Goal: Task Accomplishment & Management: Manage account settings

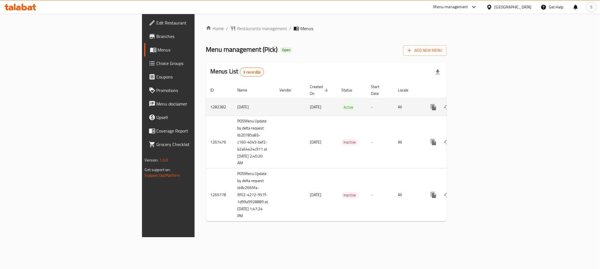
click at [481, 100] on link "enhanced table" at bounding box center [473, 106] width 13 height 13
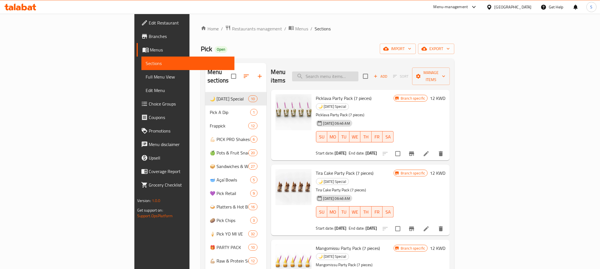
click at [358, 72] on input "search" at bounding box center [325, 76] width 66 height 10
click at [358, 74] on input "search" at bounding box center [325, 76] width 66 height 10
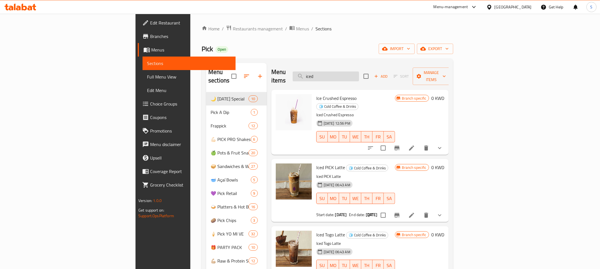
click at [359, 71] on input "iced" at bounding box center [326, 76] width 66 height 10
paste input "Ice Crushed Espresso"
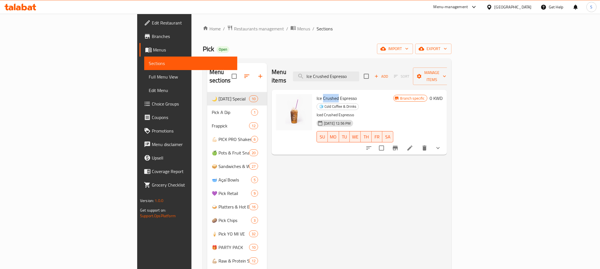
drag, startPoint x: 289, startPoint y: 90, endPoint x: 304, endPoint y: 91, distance: 14.9
click at [317, 94] on span "Ice Crushed Espresso" at bounding box center [337, 98] width 40 height 8
copy span "Crushed"
click at [359, 72] on input "Ice Crushed Espresso" at bounding box center [326, 76] width 66 height 10
paste input "Crushed"
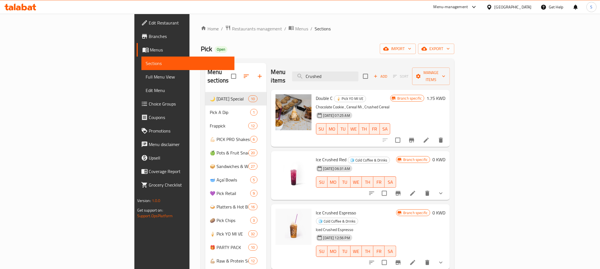
type input "Crushed"
click at [415, 260] on icon at bounding box center [412, 262] width 5 height 5
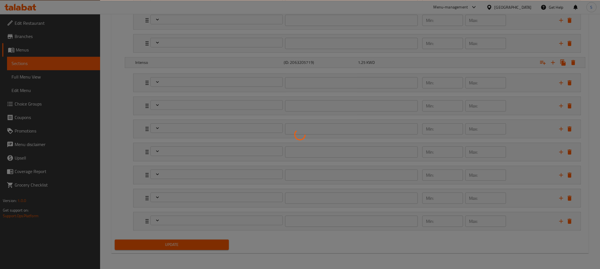
scroll to position [1009, 0]
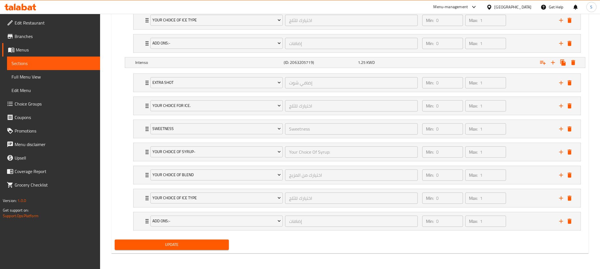
type input "إضافي شوت"
type input "0"
type input "1"
type input "اختيارك للثلج"
type input "0"
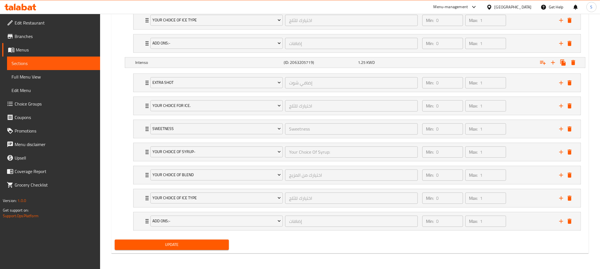
type input "1"
type input "Sweetness"
type input "0"
type input "1"
type input "Your Choice Of Syrup:"
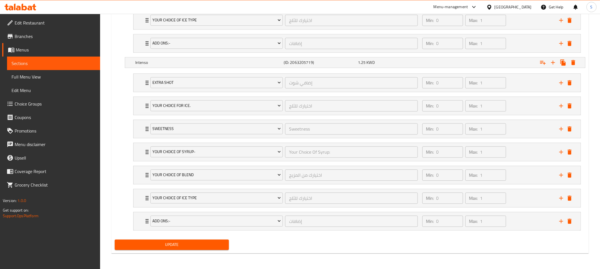
type input "0"
type input "1"
type input "اختيارك من المزيج"
type input "0"
type input "1"
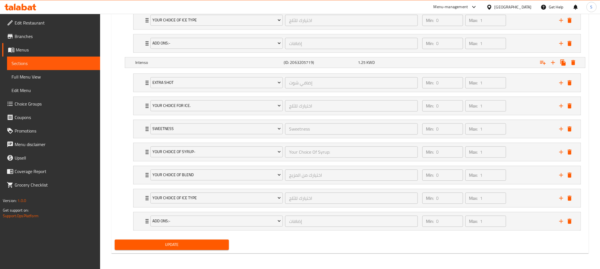
type input "اختيارك للثلج"
type input "0"
type input "1"
type input "إضافات"
type input "0"
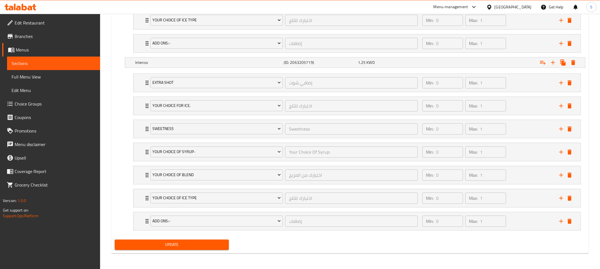
type input "1"
type input "إضافي شوت"
type input "0"
type input "1"
type input "اختيارك للثلج"
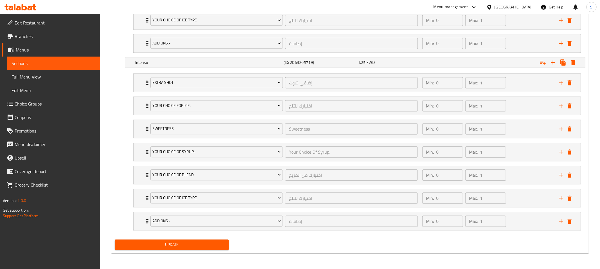
type input "0"
type input "1"
type input "Sweetness"
type input "0"
type input "1"
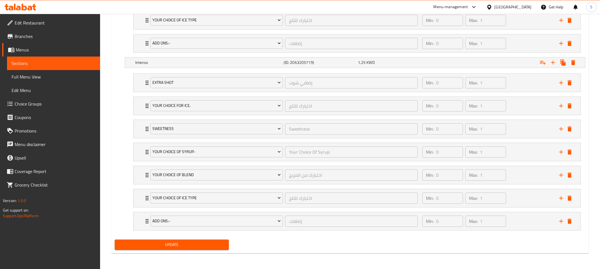
type input "Your Choice Of Syrup:"
type input "0"
type input "1"
type input "اختيارك من المزيج"
type input "0"
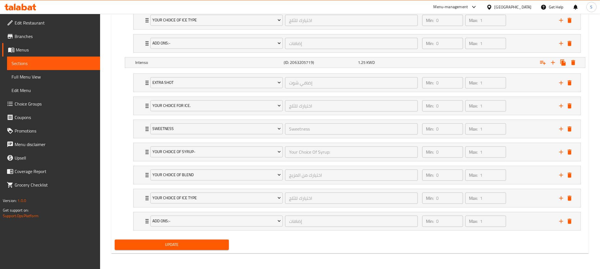
type input "1"
type input "اختيارك للثلج"
type input "0"
type input "1"
type input "إضافات"
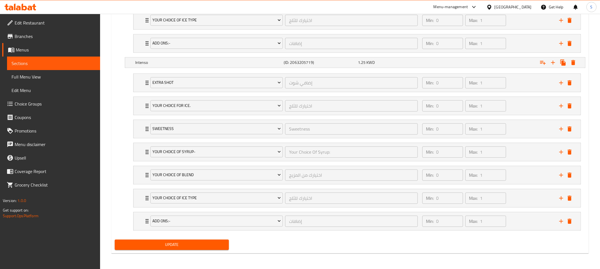
type input "0"
type input "1"
type input "إضافي شوت"
type input "0"
type input "1"
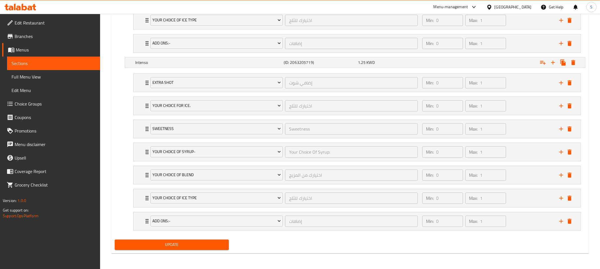
type input "اختيارك للثلج"
type input "0"
type input "1"
type input "Sweetness"
type input "0"
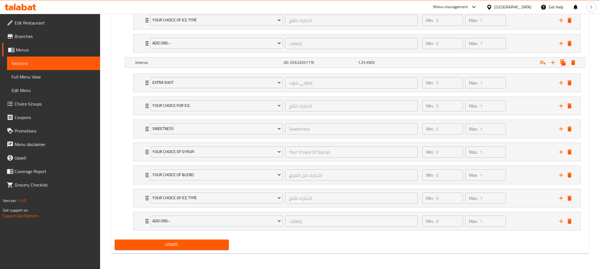
type input "1"
type input "Your Choice Of Syrup:"
type input "0"
type input "1"
type input "اختيارك من المزيج"
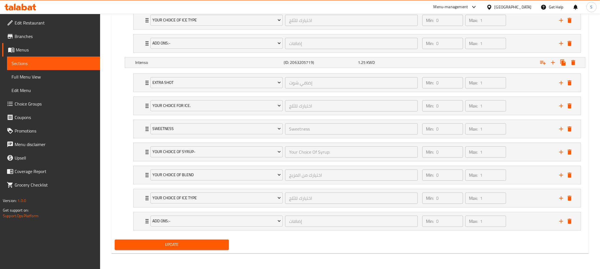
type input "0"
type input "1"
type input "اختيارك للثلج"
type input "0"
type input "1"
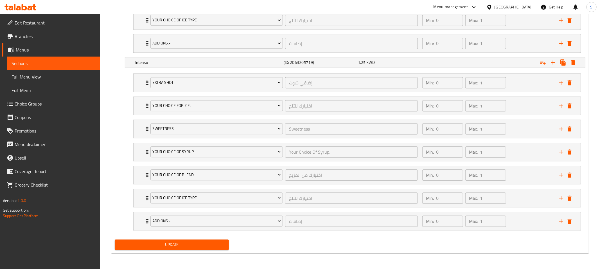
type input "إضافات"
type input "0"
type input "1"
type input "إضافي شوت"
type input "0"
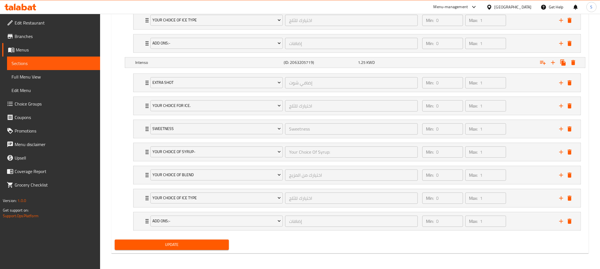
type input "1"
type input "اختيارك للثلج"
type input "0"
type input "1"
type input "Sweetness"
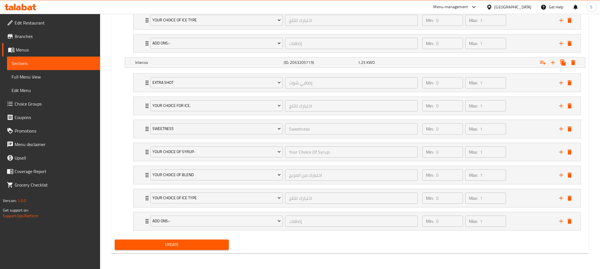
type input "0"
type input "1"
type input "Your Choice Of Syrup:"
type input "0"
type input "1"
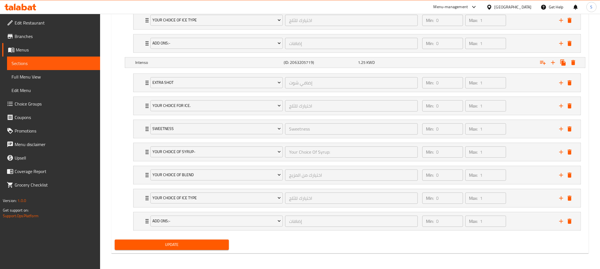
type input "اختيارك من المزيج"
type input "0"
type input "1"
type input "اختيارك للثلج"
type input "0"
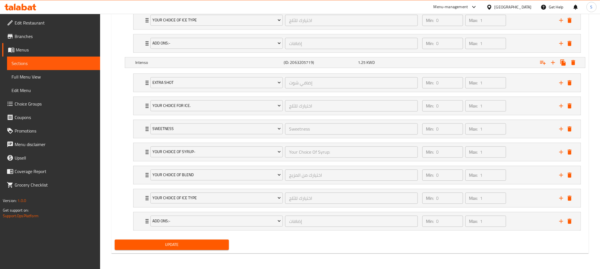
type input "1"
type input "إضافات"
type input "0"
type input "1"
type input "إضافي شوت"
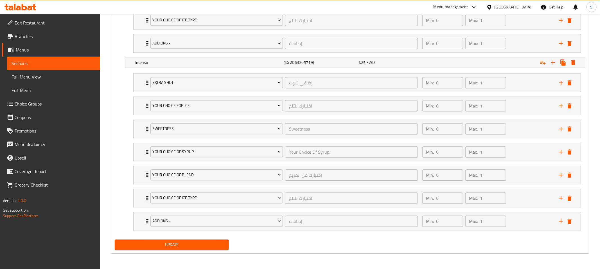
type input "0"
type input "1"
type input "اختيارك للثلج"
type input "0"
type input "1"
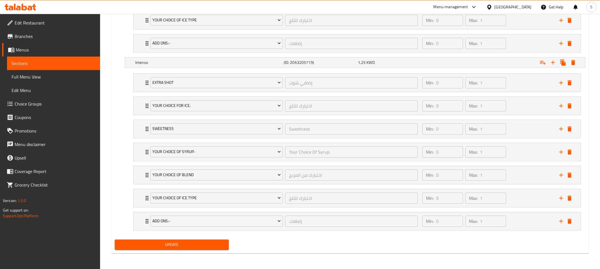
type input "Sweetness"
type input "0"
type input "1"
type input "Your Choice Of Syrup:"
type input "0"
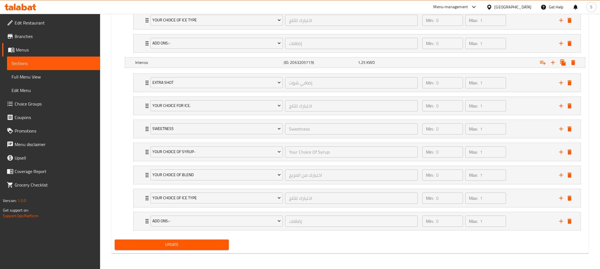
type input "1"
type input "اختيارك من المزيج"
type input "0"
type input "1"
type input "اختيارك للثلج"
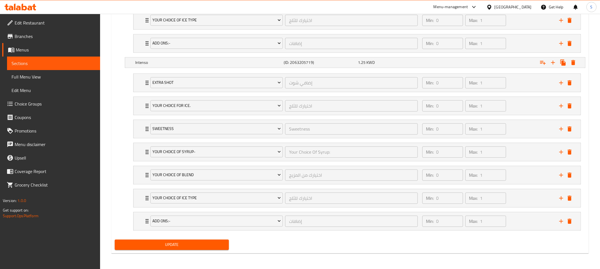
type input "0"
type input "1"
type input "إضافات"
type input "0"
type input "1"
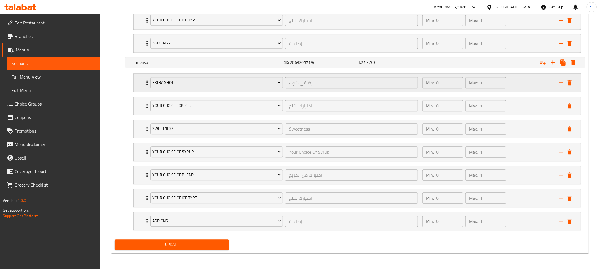
click at [143, 85] on div "Extra Shot إضافي شوت ​ Min: 0 ​ Max: 1 ​" at bounding box center [357, 83] width 447 height 18
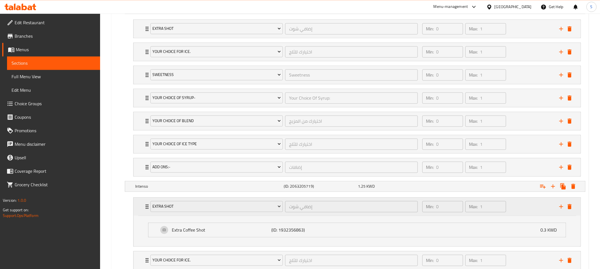
scroll to position [865, 0]
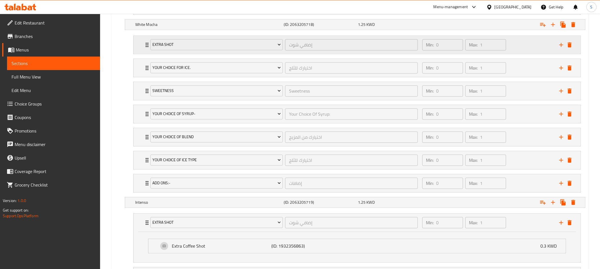
click at [148, 50] on div "Extra Shot إضافي شوت ​" at bounding box center [284, 45] width 274 height 18
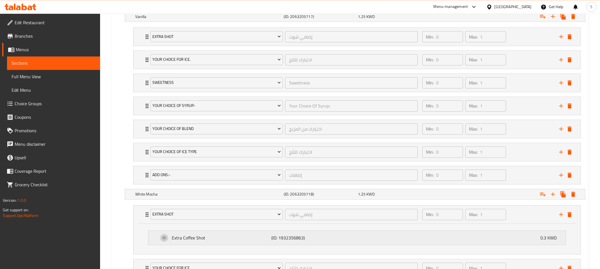
scroll to position [662, 0]
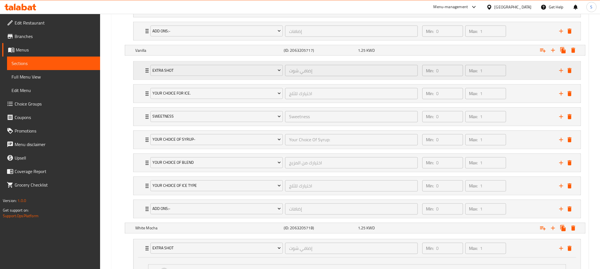
click at [146, 74] on icon "Expand" at bounding box center [147, 70] width 7 height 7
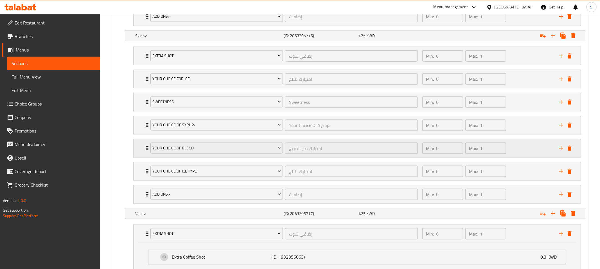
scroll to position [458, 0]
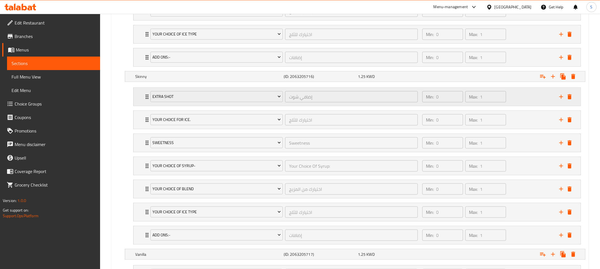
click at [142, 101] on div "Extra Shot إضافي شوت ​ Min: 0 ​ Max: 1 ​" at bounding box center [357, 97] width 447 height 18
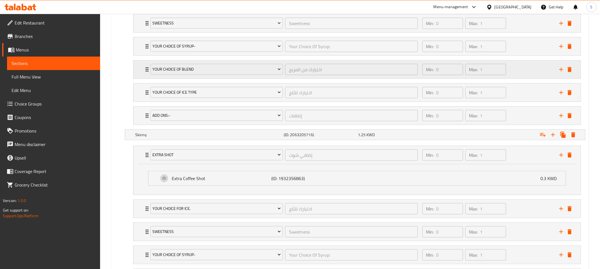
scroll to position [313, 0]
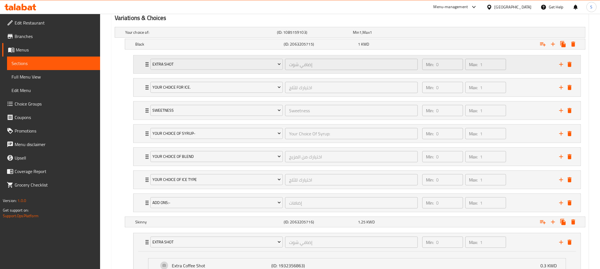
click at [142, 69] on div "Extra Shot إضافي شوت ​ Min: 0 ​ Max: 1 ​" at bounding box center [357, 64] width 447 height 18
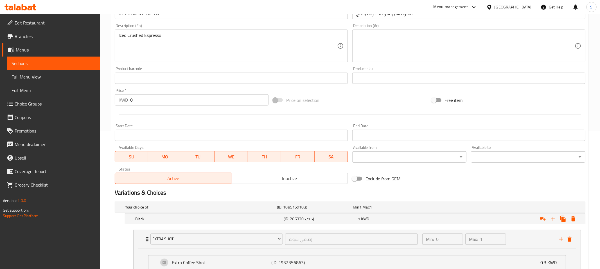
scroll to position [0, 0]
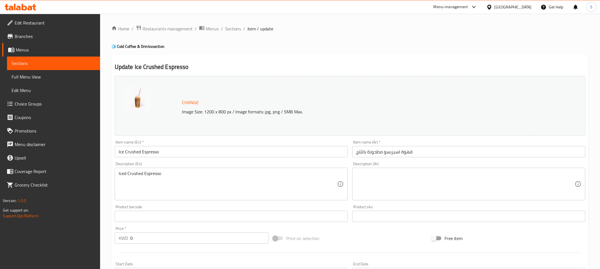
click at [31, 105] on span "Choice Groups" at bounding box center [55, 103] width 81 height 7
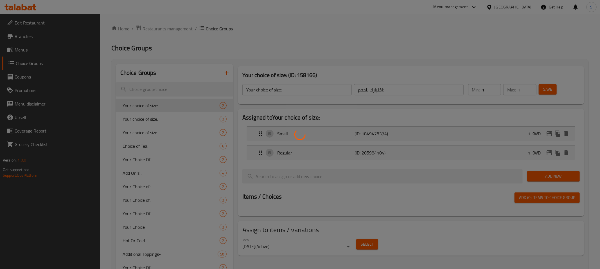
click at [164, 87] on div at bounding box center [300, 134] width 600 height 269
click at [153, 89] on div at bounding box center [300, 134] width 600 height 269
click at [175, 90] on div at bounding box center [300, 134] width 600 height 269
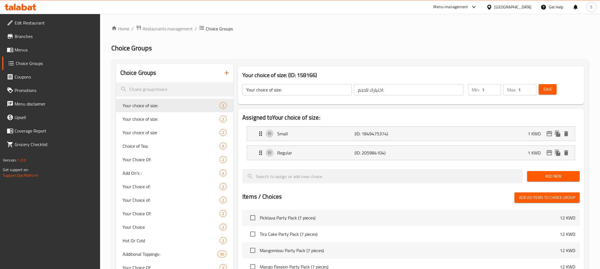
click at [170, 91] on input "search" at bounding box center [175, 89] width 118 height 14
click at [172, 88] on input "search" at bounding box center [175, 89] width 118 height 14
paste input "Espresso shot"
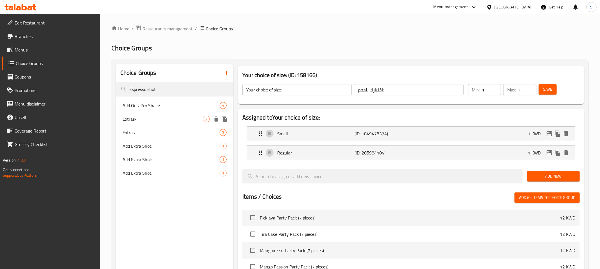
type input "Espresso shot"
click at [166, 119] on span "Extras-" at bounding box center [163, 119] width 80 height 7
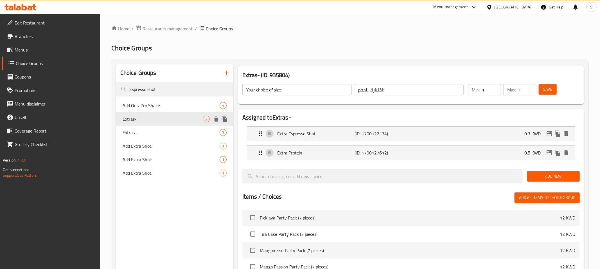
type input "Extras-"
type input "إضافات"
type input "0"
type input "2"
click at [162, 147] on span "Add Extra Shot:" at bounding box center [163, 146] width 80 height 7
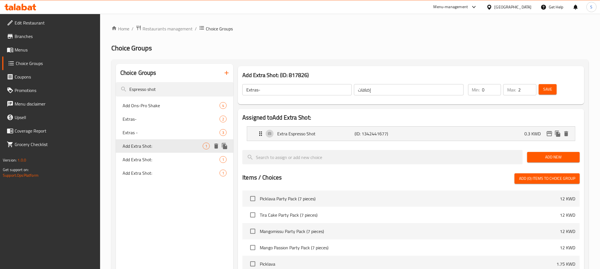
type input "Add Extra Shot:"
click at [326, 50] on h2 "Choice Groups" at bounding box center [349, 48] width 477 height 9
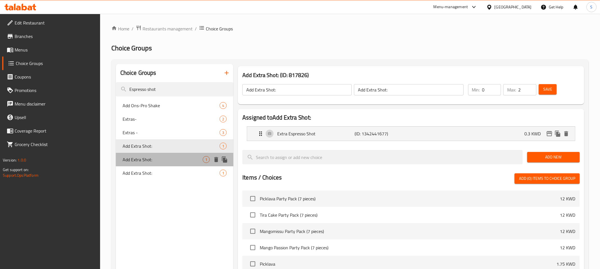
click at [176, 159] on span "Add Extra Shot:" at bounding box center [163, 159] width 80 height 7
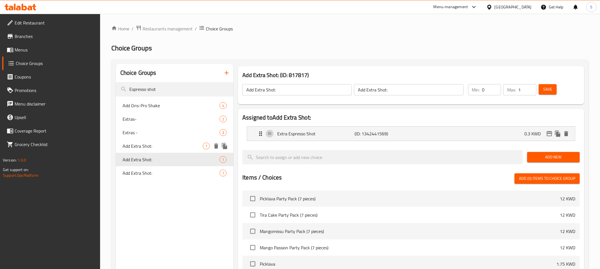
click at [176, 146] on span "Add Extra Shot:" at bounding box center [163, 146] width 80 height 7
click at [356, 31] on ol "Home / Restaurants management / Choice Groups" at bounding box center [349, 28] width 477 height 7
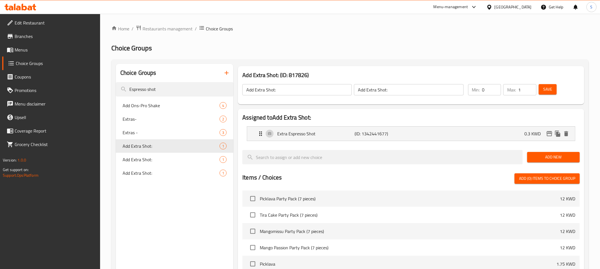
type input "2"
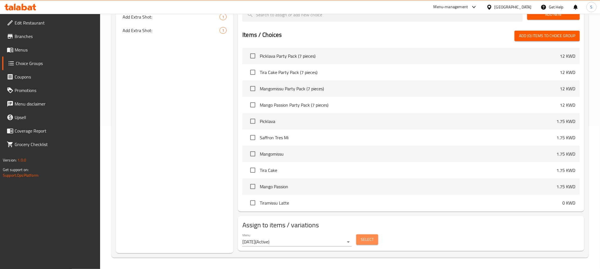
click at [371, 241] on span "Select" at bounding box center [367, 239] width 13 height 7
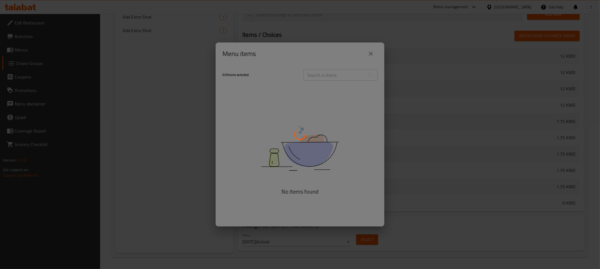
click at [336, 73] on div at bounding box center [300, 134] width 600 height 269
click at [332, 77] on div at bounding box center [300, 134] width 600 height 269
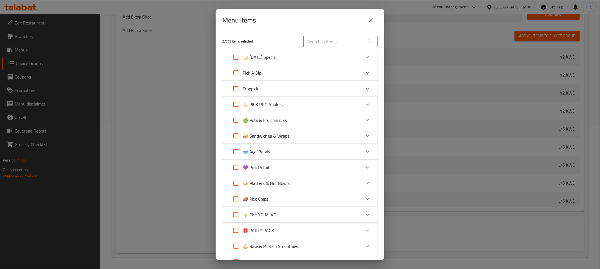
paste input "Ice Crushed Espresso"
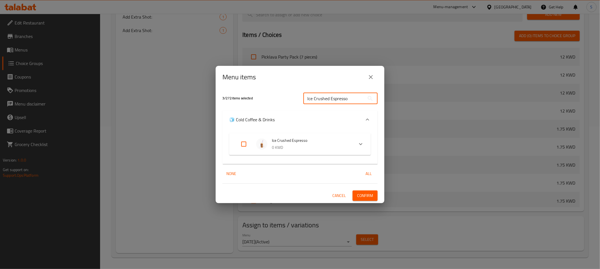
type input "Ice Crushed Espresso"
click at [245, 144] on input "Expand" at bounding box center [243, 143] width 13 height 13
checkbox input "true"
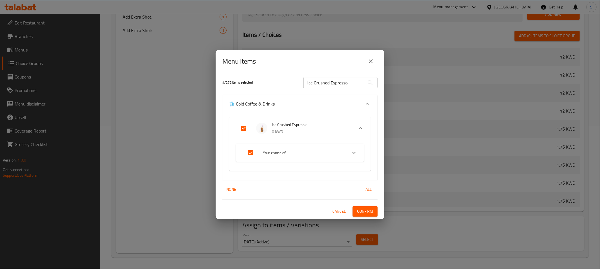
checkbox input "true"
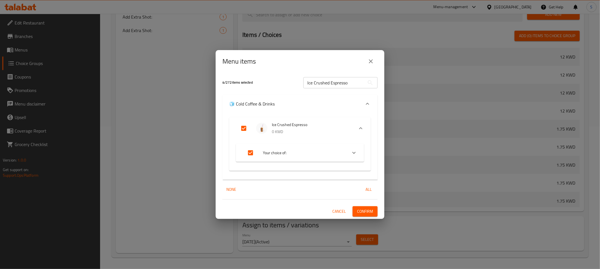
checkbox input "true"
click at [308, 153] on span "Your choice of:" at bounding box center [303, 152] width 80 height 7
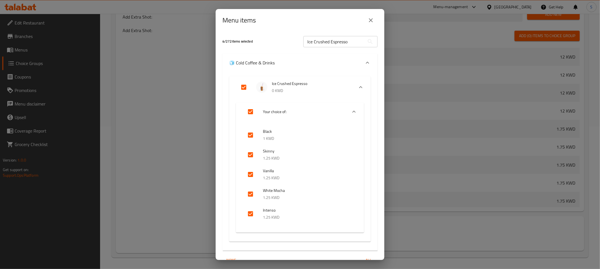
scroll to position [30, 0]
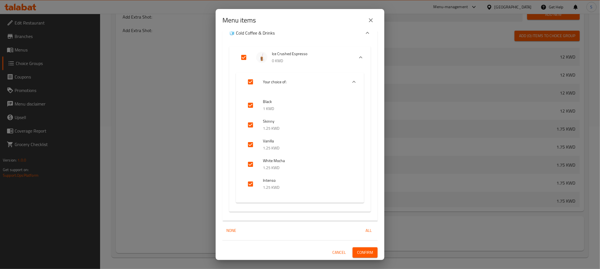
click at [363, 253] on span "Confirm" at bounding box center [365, 252] width 16 height 7
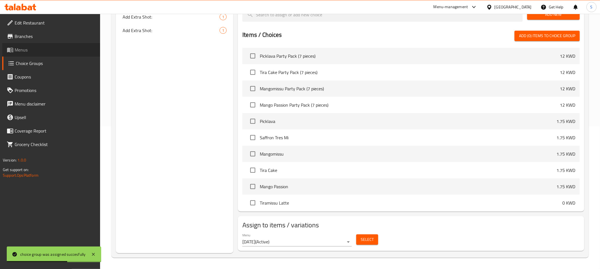
click at [28, 49] on span "Menus" at bounding box center [55, 49] width 81 height 7
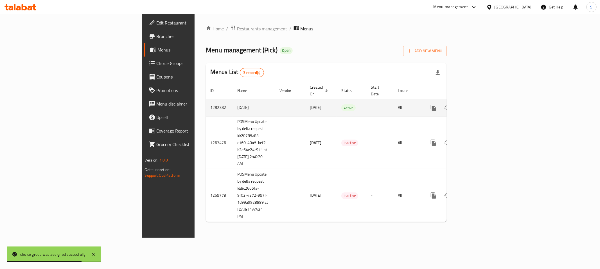
click at [477, 104] on icon "enhanced table" at bounding box center [474, 107] width 7 height 7
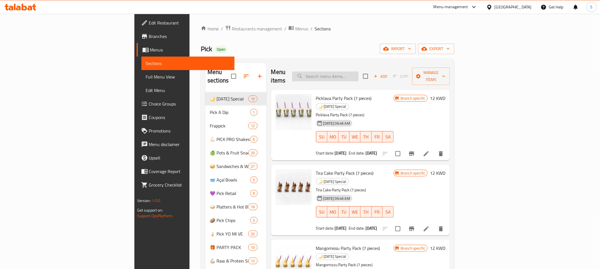
click at [358, 71] on input "search" at bounding box center [325, 76] width 66 height 10
type input "molt"
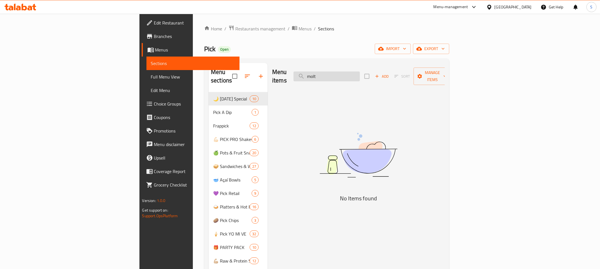
drag, startPoint x: 385, startPoint y: 73, endPoint x: 265, endPoint y: 75, distance: 119.5
click at [293, 75] on input "molt" at bounding box center [326, 76] width 66 height 10
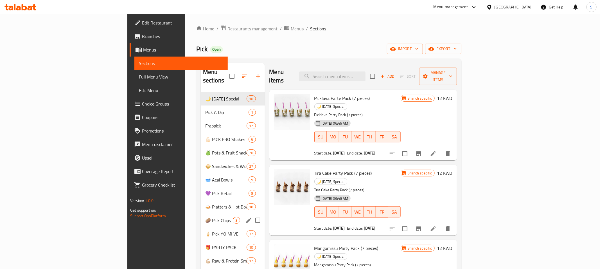
scroll to position [29, 0]
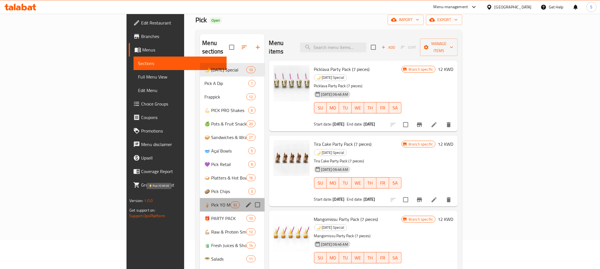
click at [204, 201] on span "🍦 Pick YO MI VE" at bounding box center [217, 204] width 26 height 7
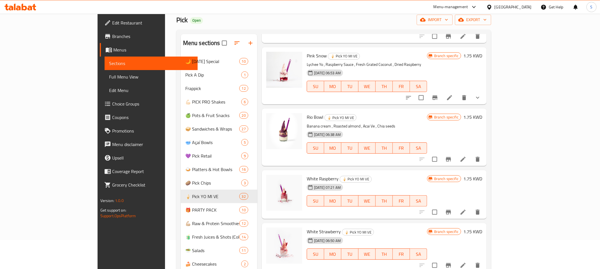
scroll to position [758, 0]
